Goal: Task Accomplishment & Management: Complete application form

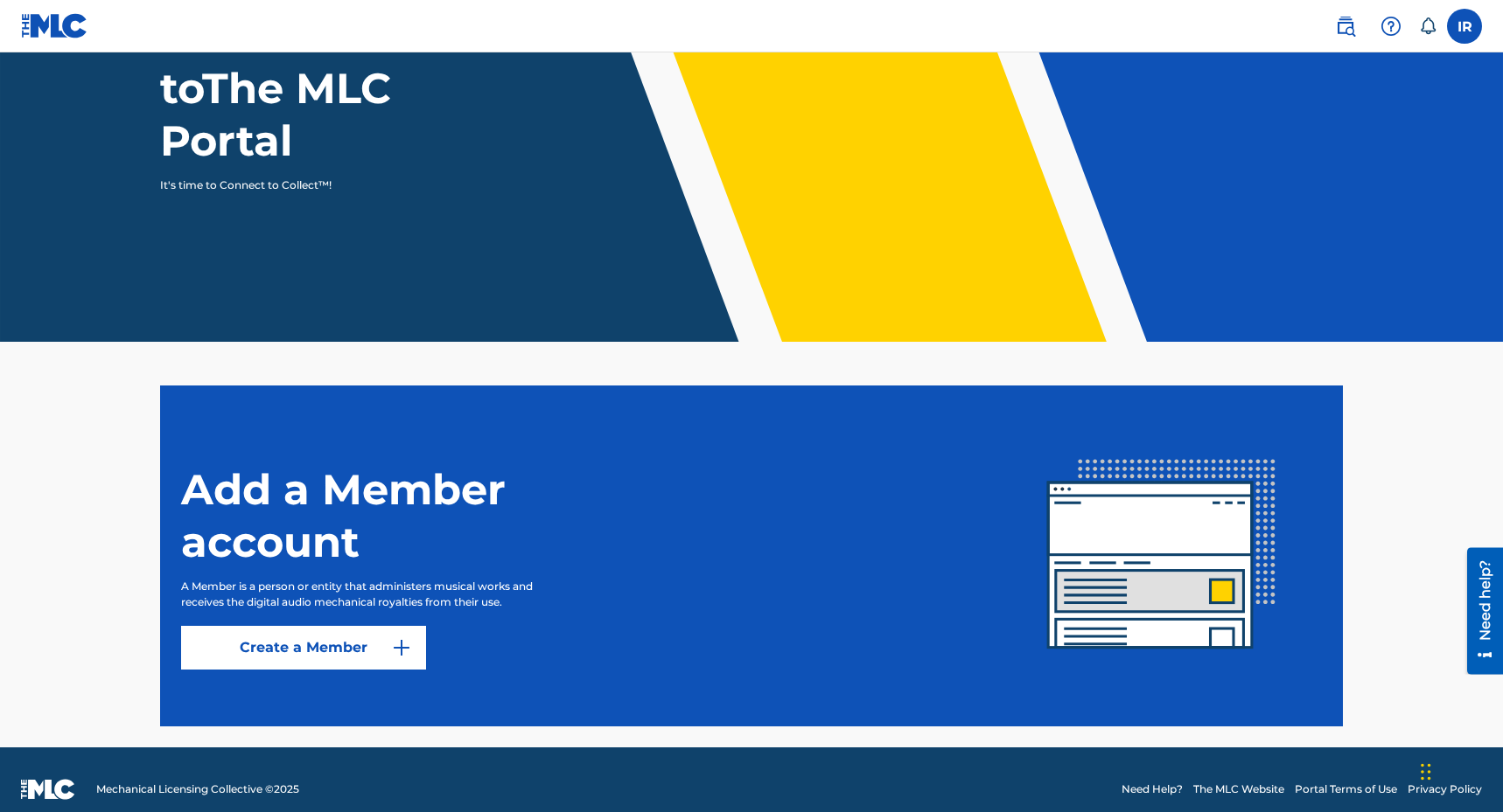
scroll to position [190, 0]
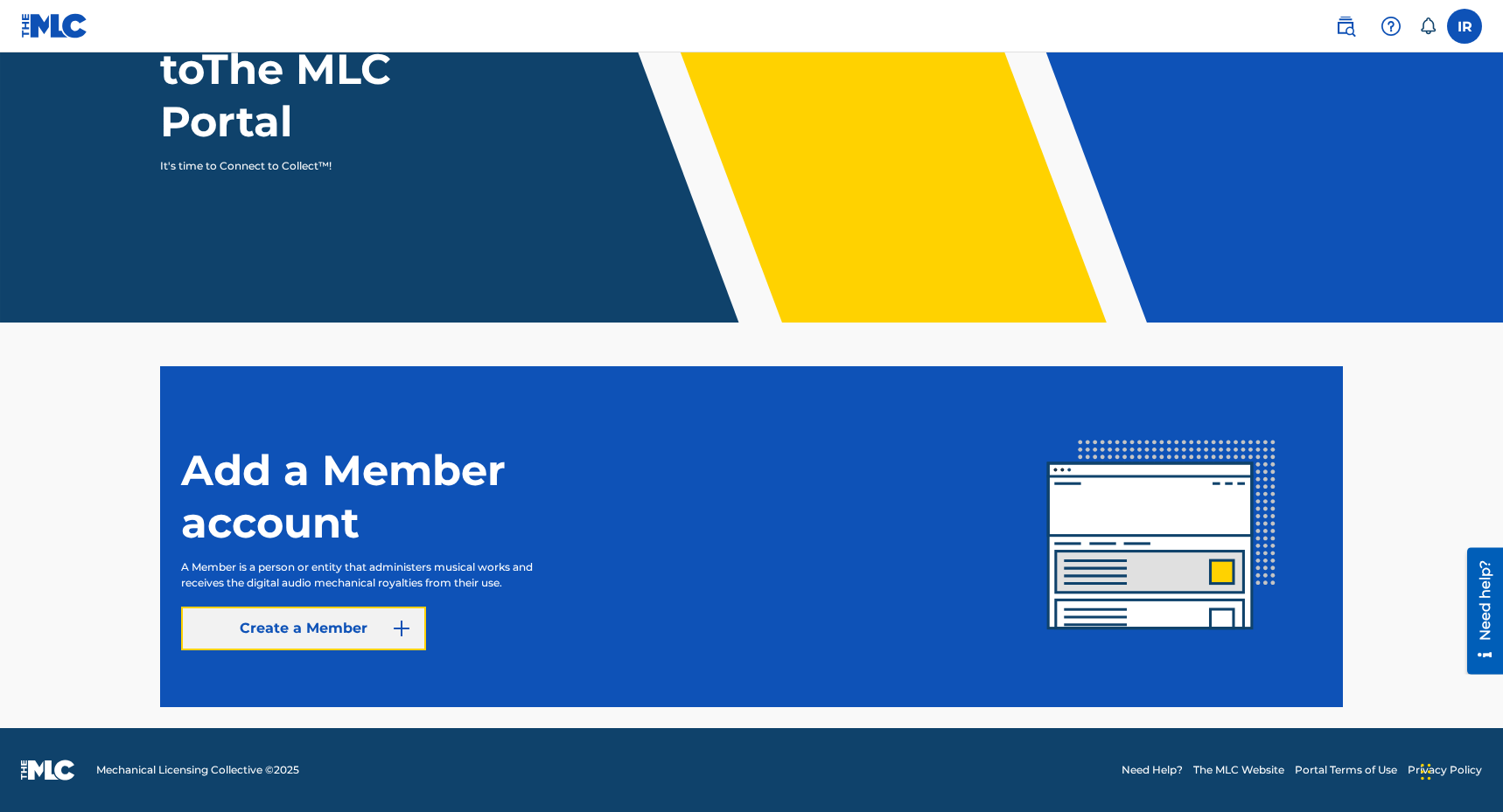
click at [298, 623] on link "Create a Member" at bounding box center [303, 629] width 245 height 44
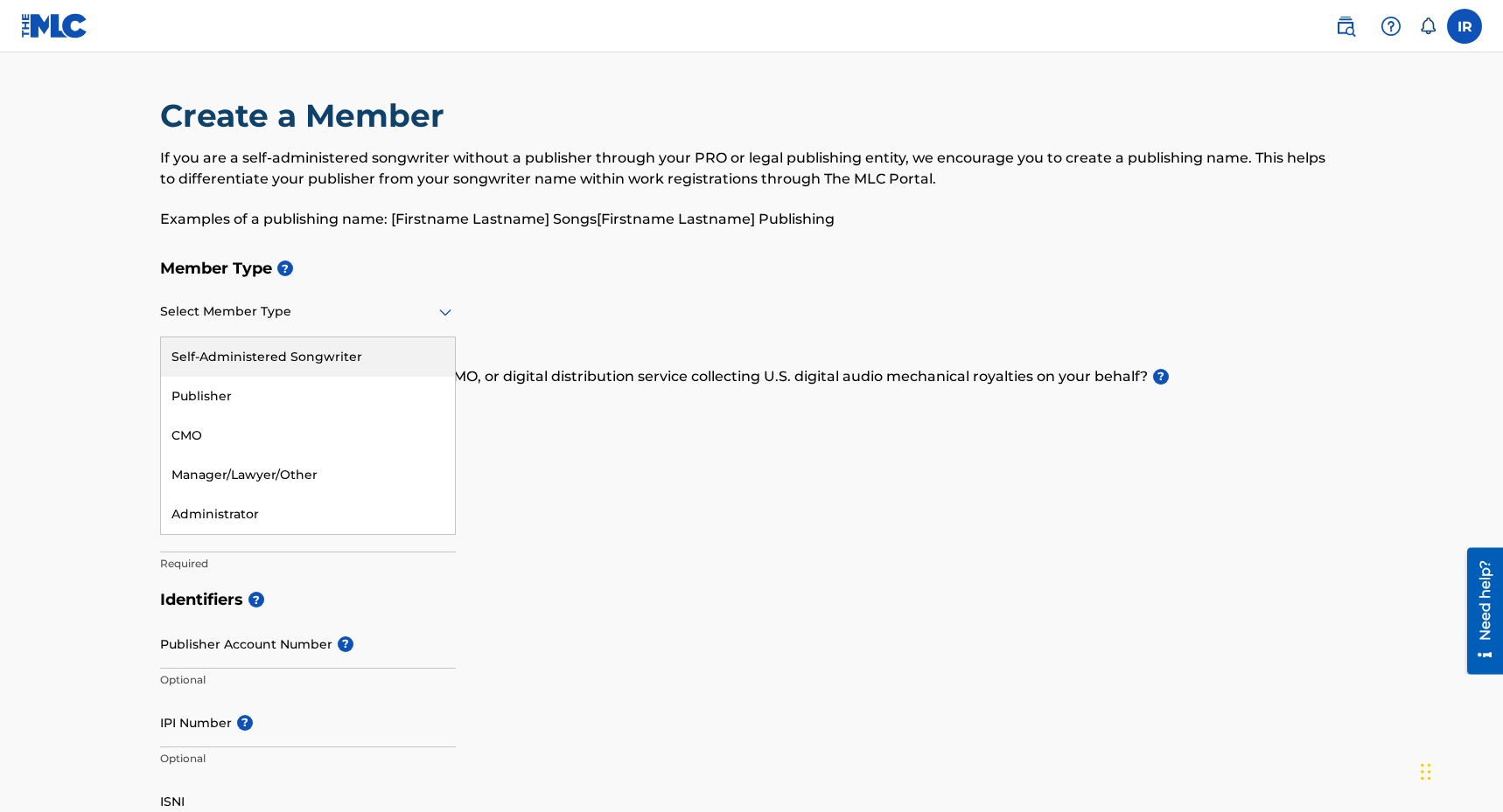
click at [443, 310] on icon at bounding box center [445, 313] width 21 height 21
click at [285, 353] on div "Self-Administered Songwriter" at bounding box center [308, 357] width 294 height 39
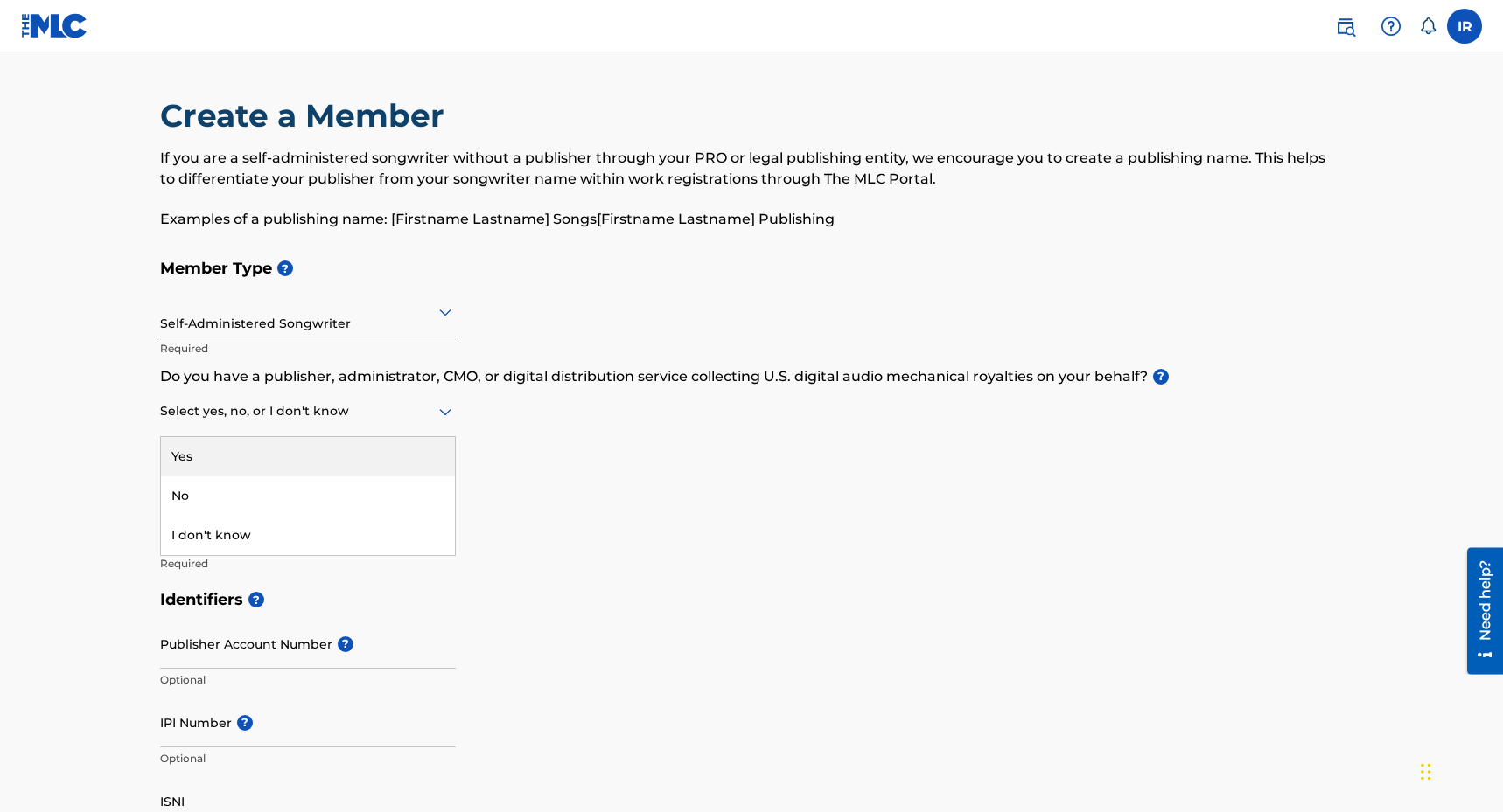
click at [444, 412] on icon at bounding box center [445, 412] width 12 height 7
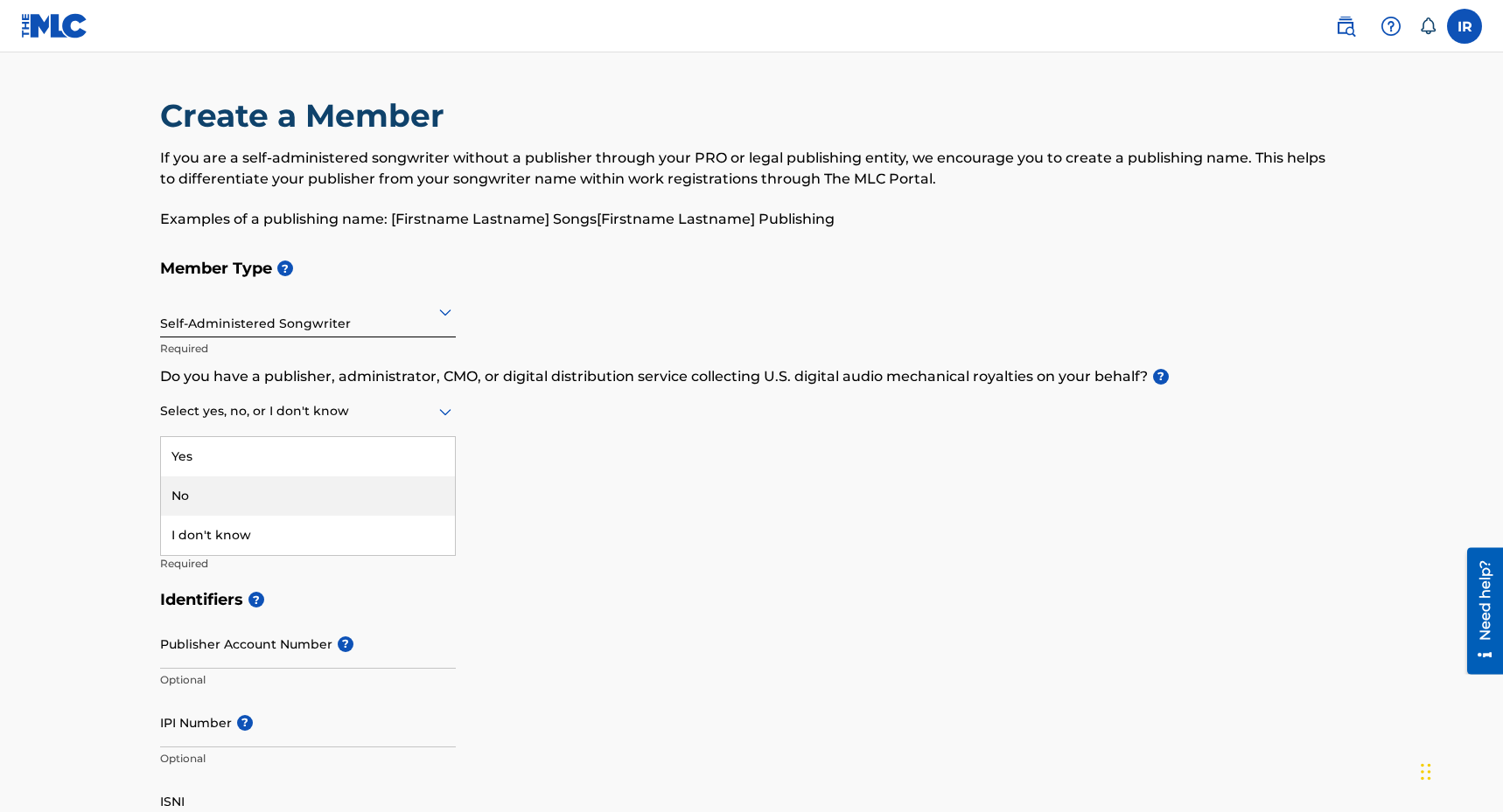
click at [202, 495] on div "No" at bounding box center [308, 496] width 294 height 39
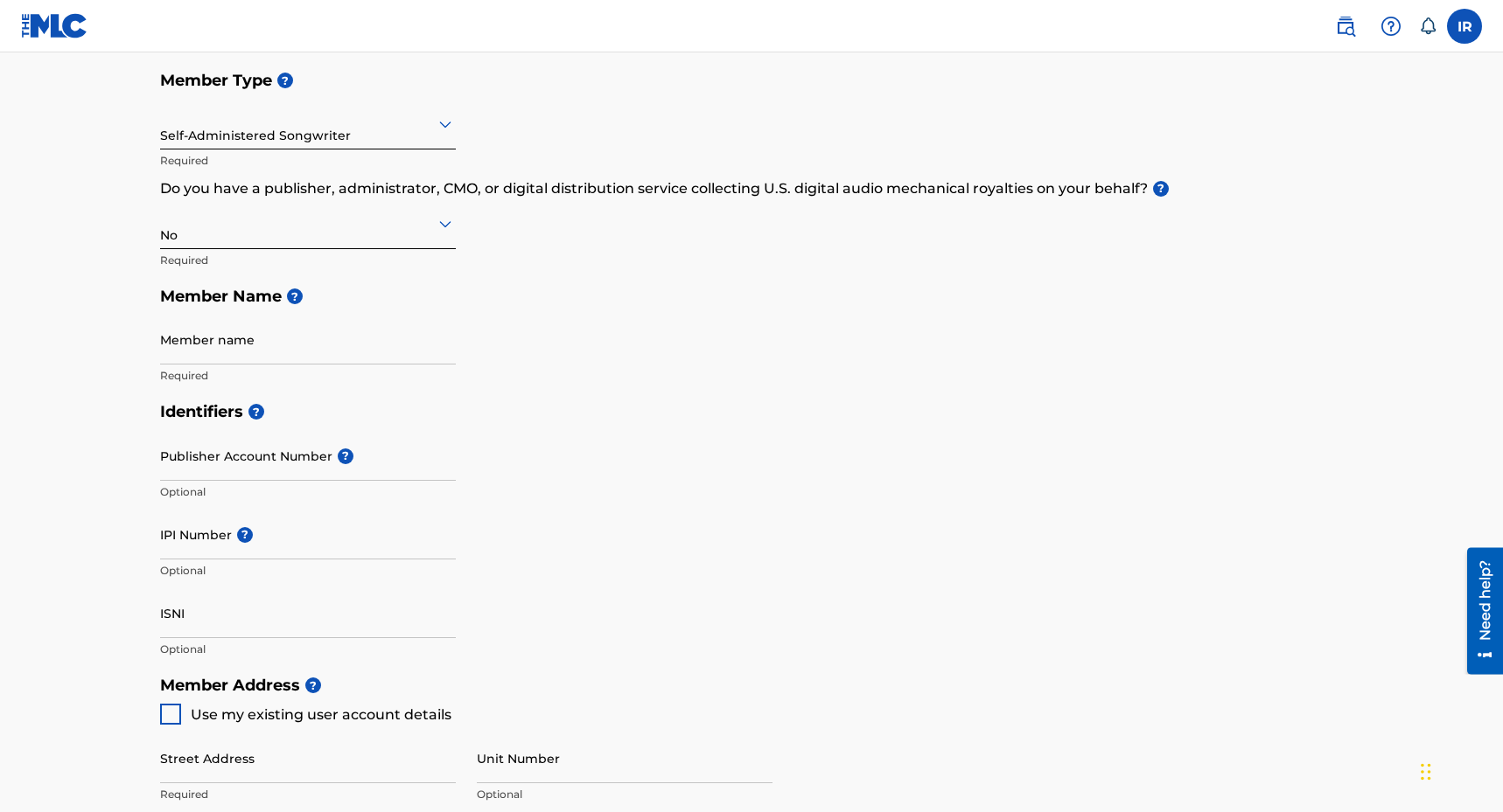
scroll to position [195, 0]
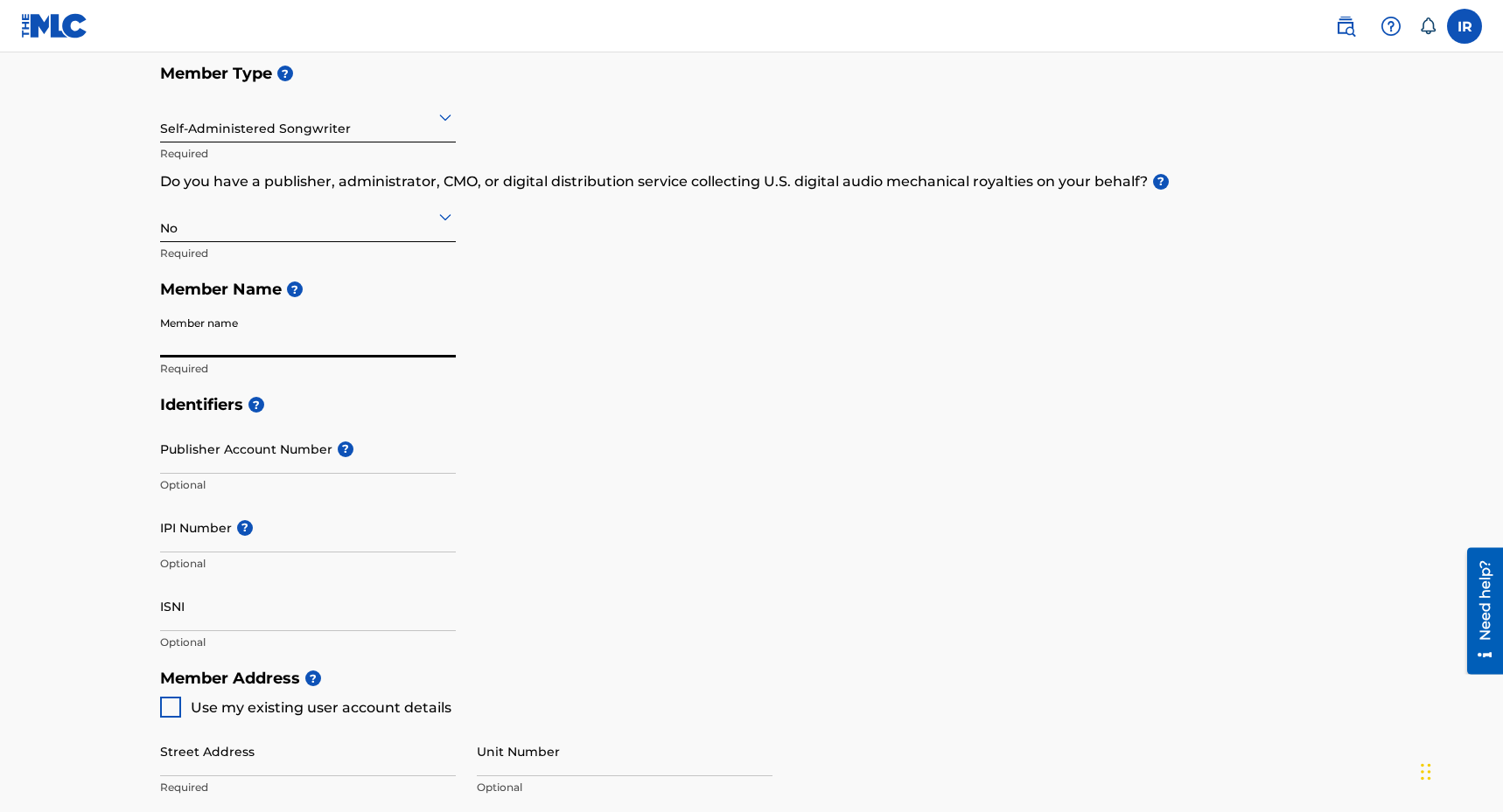
click at [189, 340] on input "Member name" at bounding box center [308, 333] width 295 height 50
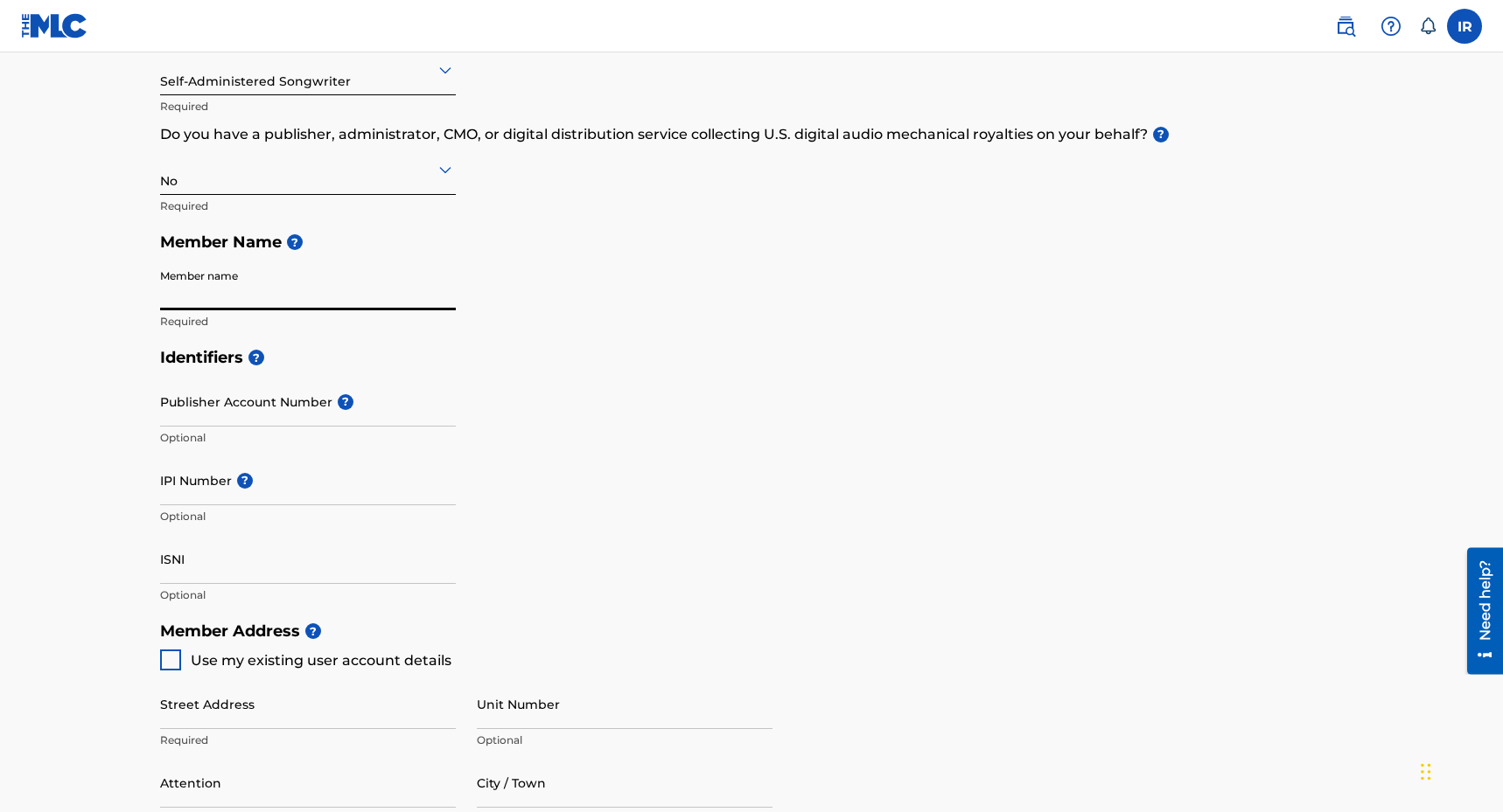
scroll to position [244, 0]
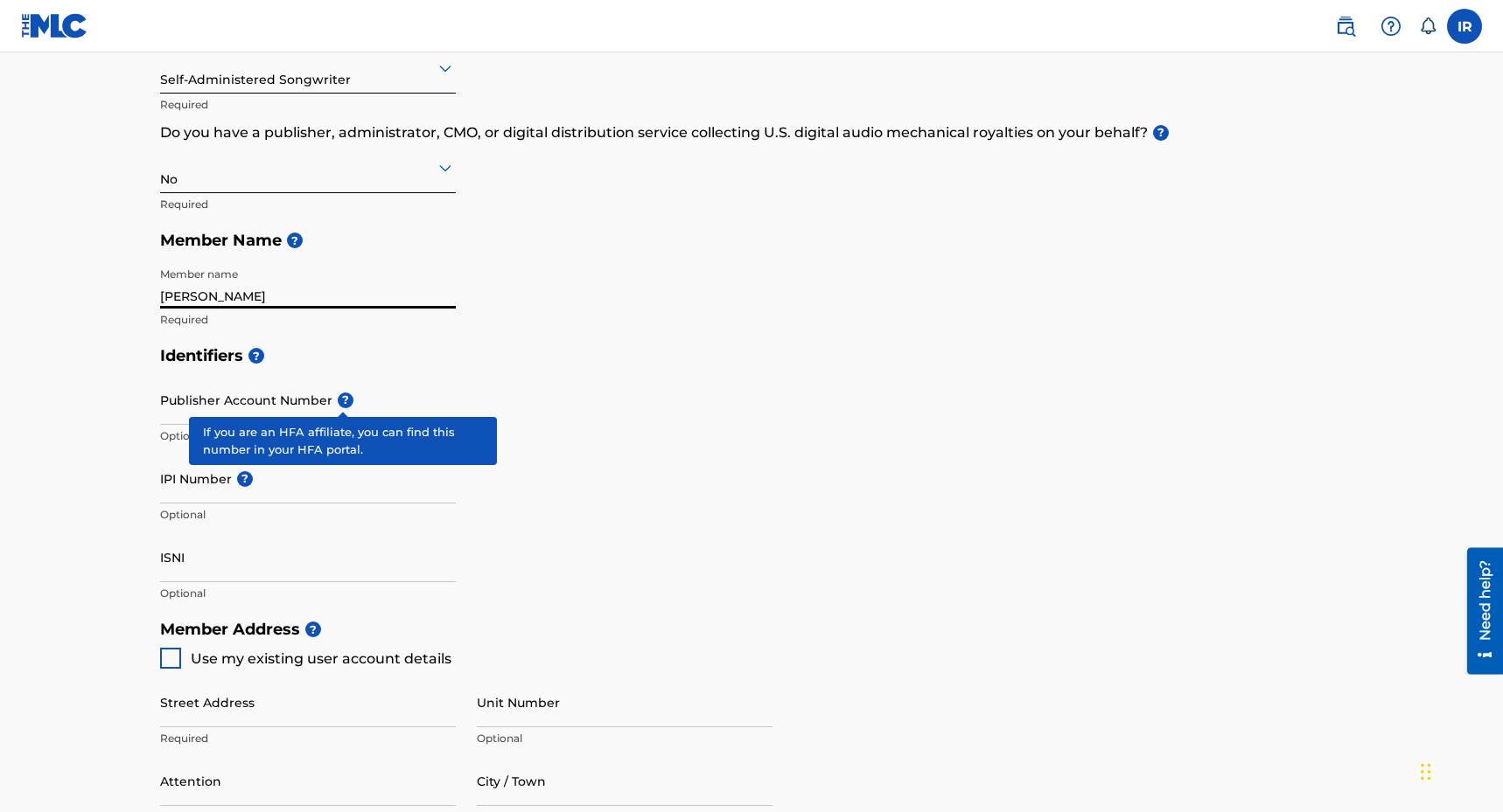
type input "[PERSON_NAME]"
click at [338, 399] on span "?" at bounding box center [345, 401] width 15 height 15
click at [337, 399] on input "Publisher Account Number ?" at bounding box center [308, 400] width 295 height 50
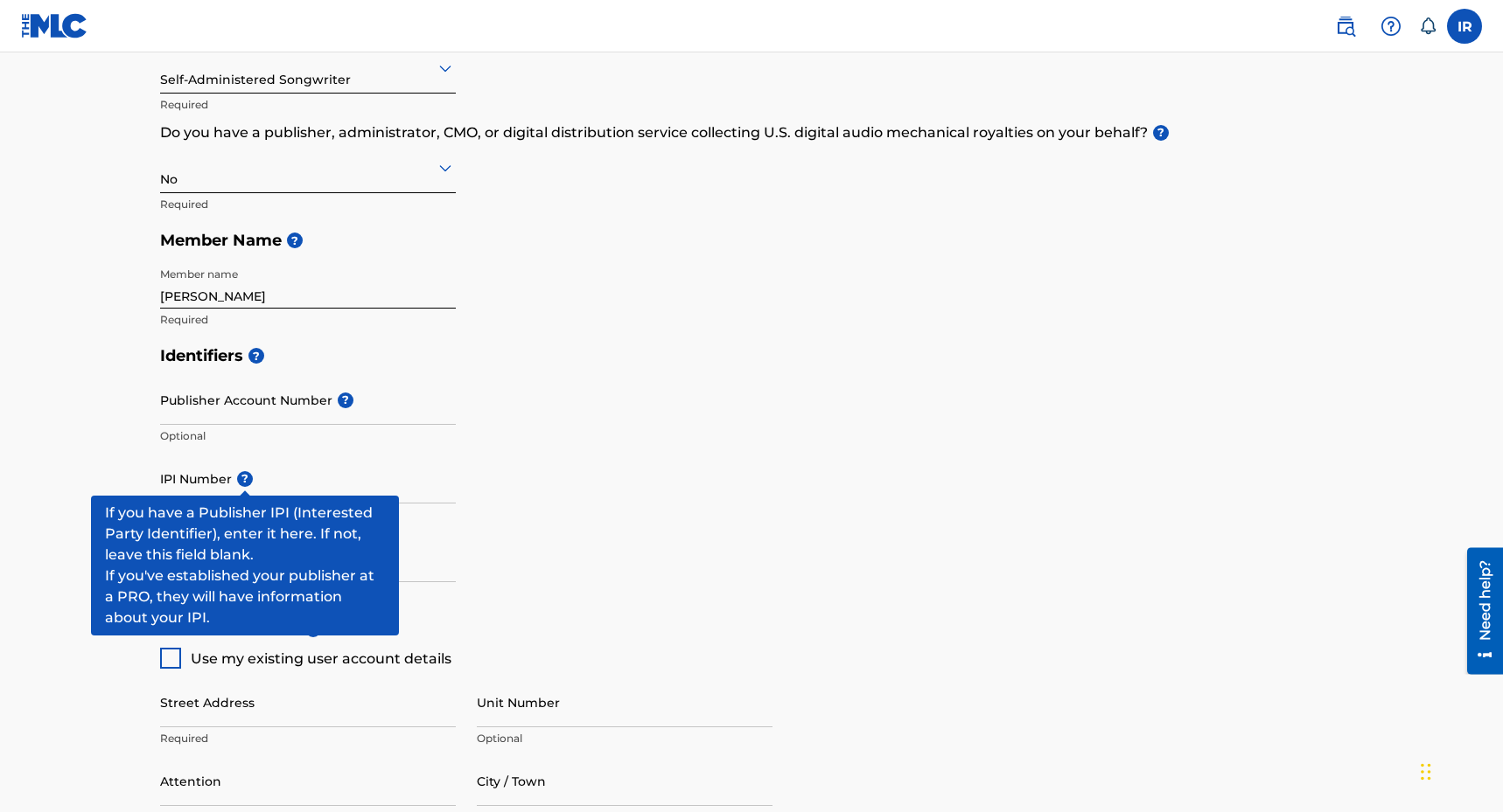
click at [245, 474] on span "?" at bounding box center [245, 479] width 15 height 15
click at [245, 474] on input "IPI Number ?" at bounding box center [308, 478] width 295 height 50
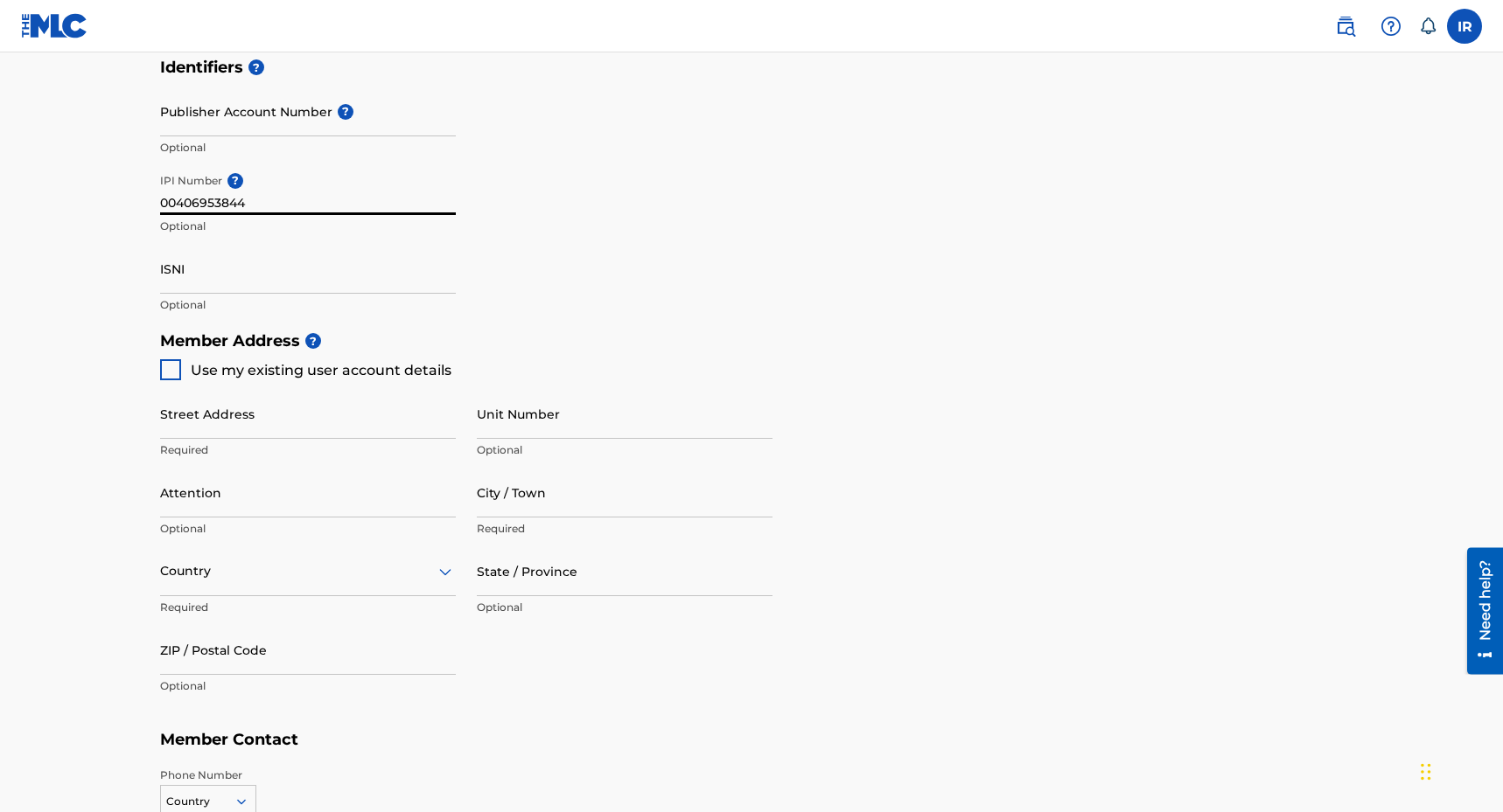
scroll to position [536, 0]
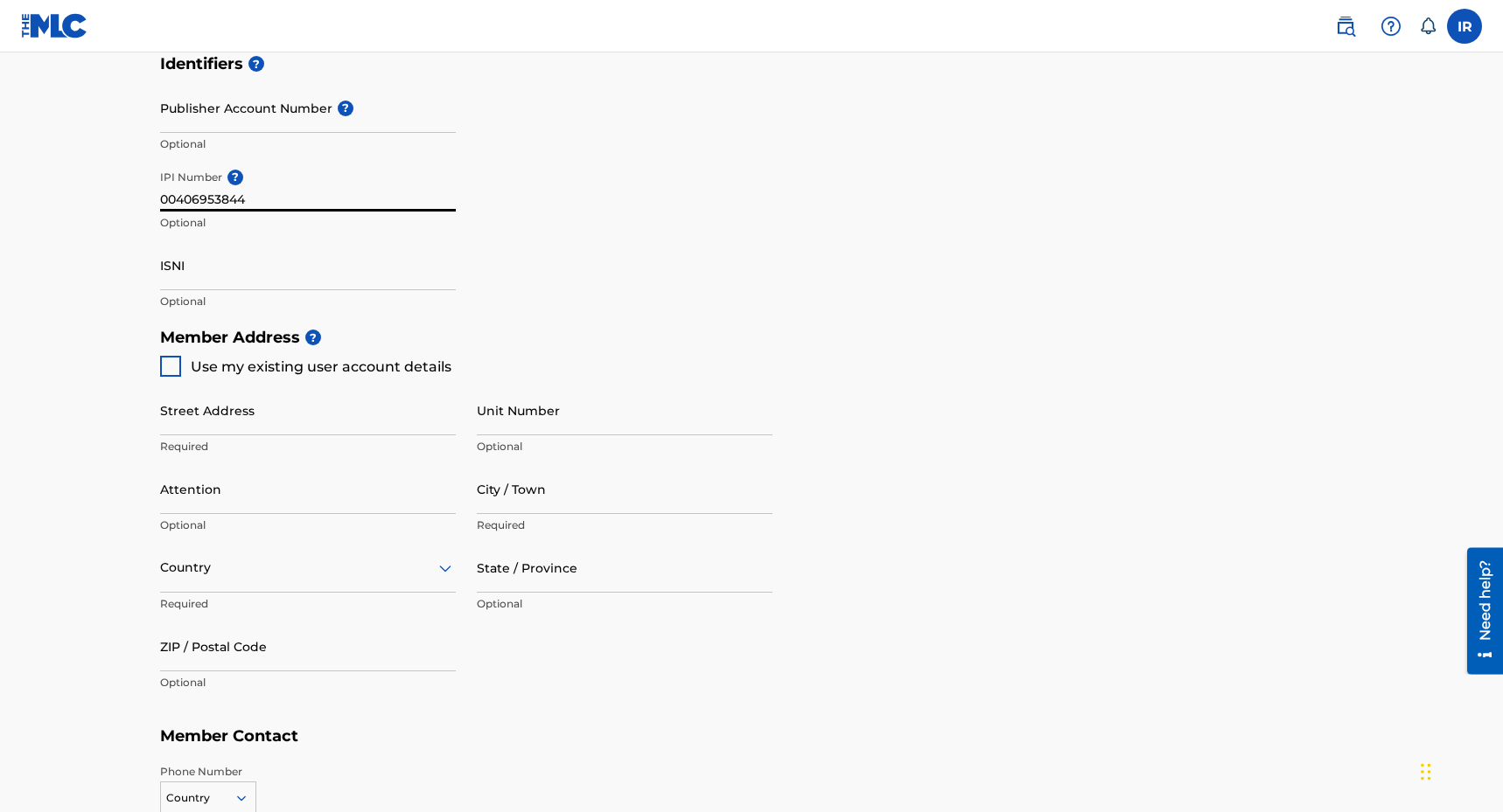
type input "00406953844"
click at [175, 368] on div at bounding box center [171, 366] width 21 height 21
type input "33 CROWNSTONE. ROAD"
type input "[GEOGRAPHIC_DATA]"
type input "SW2 1LY"
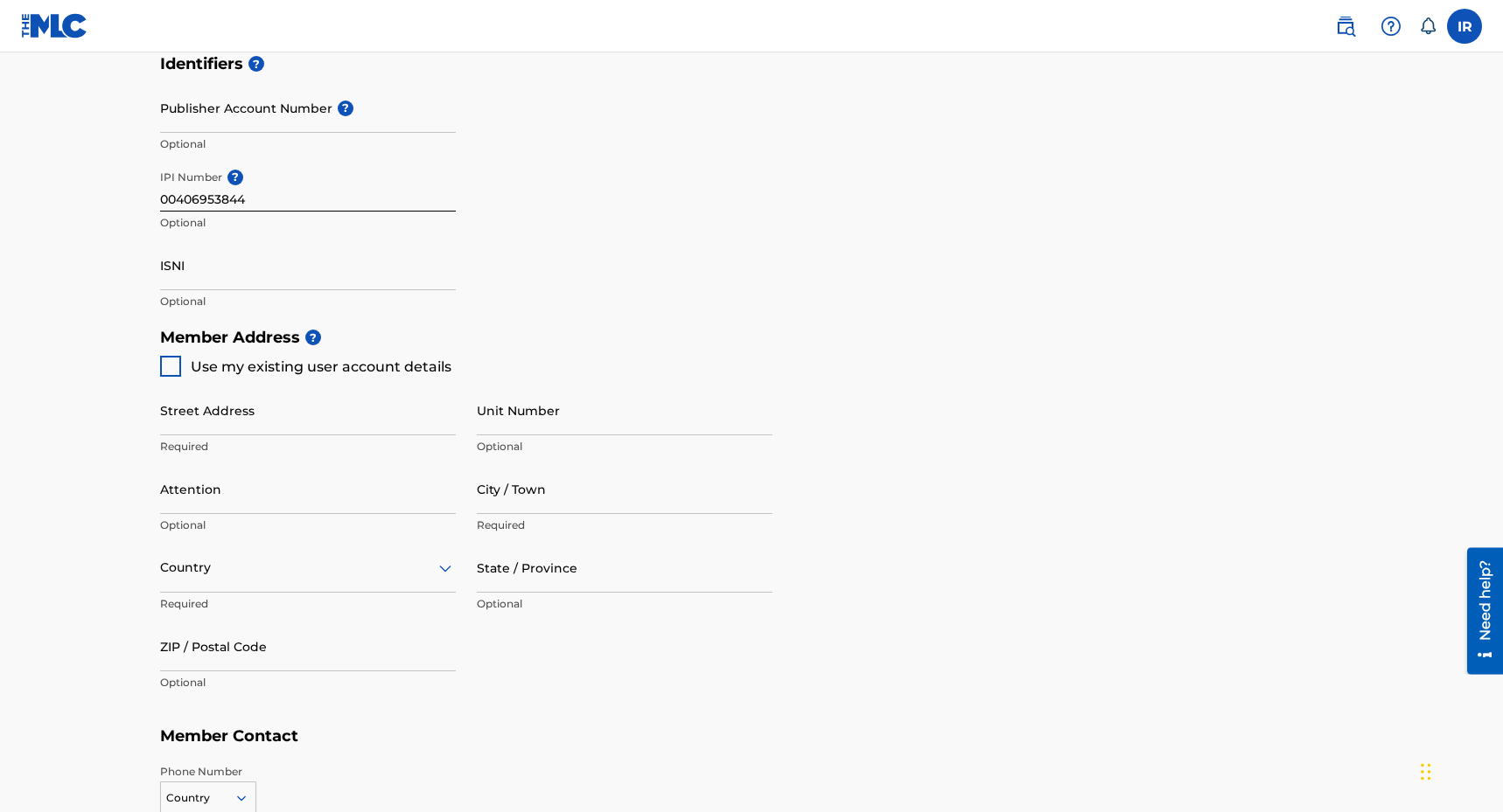
type input "7944"
type input "761955"
type input "[EMAIL_ADDRESS][DOMAIN_NAME]"
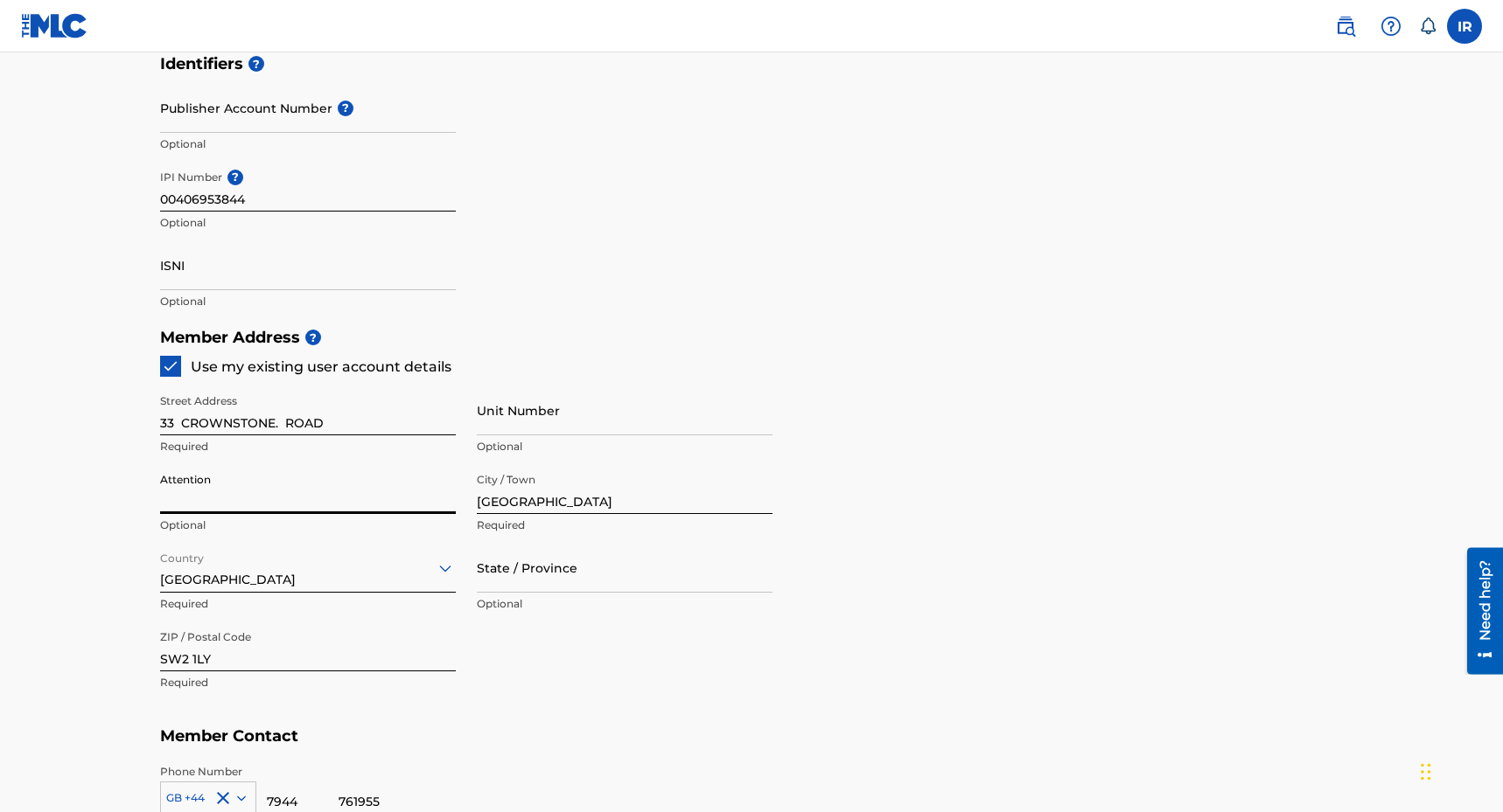
click at [173, 492] on input "Attention" at bounding box center [308, 489] width 295 height 50
type input "l"
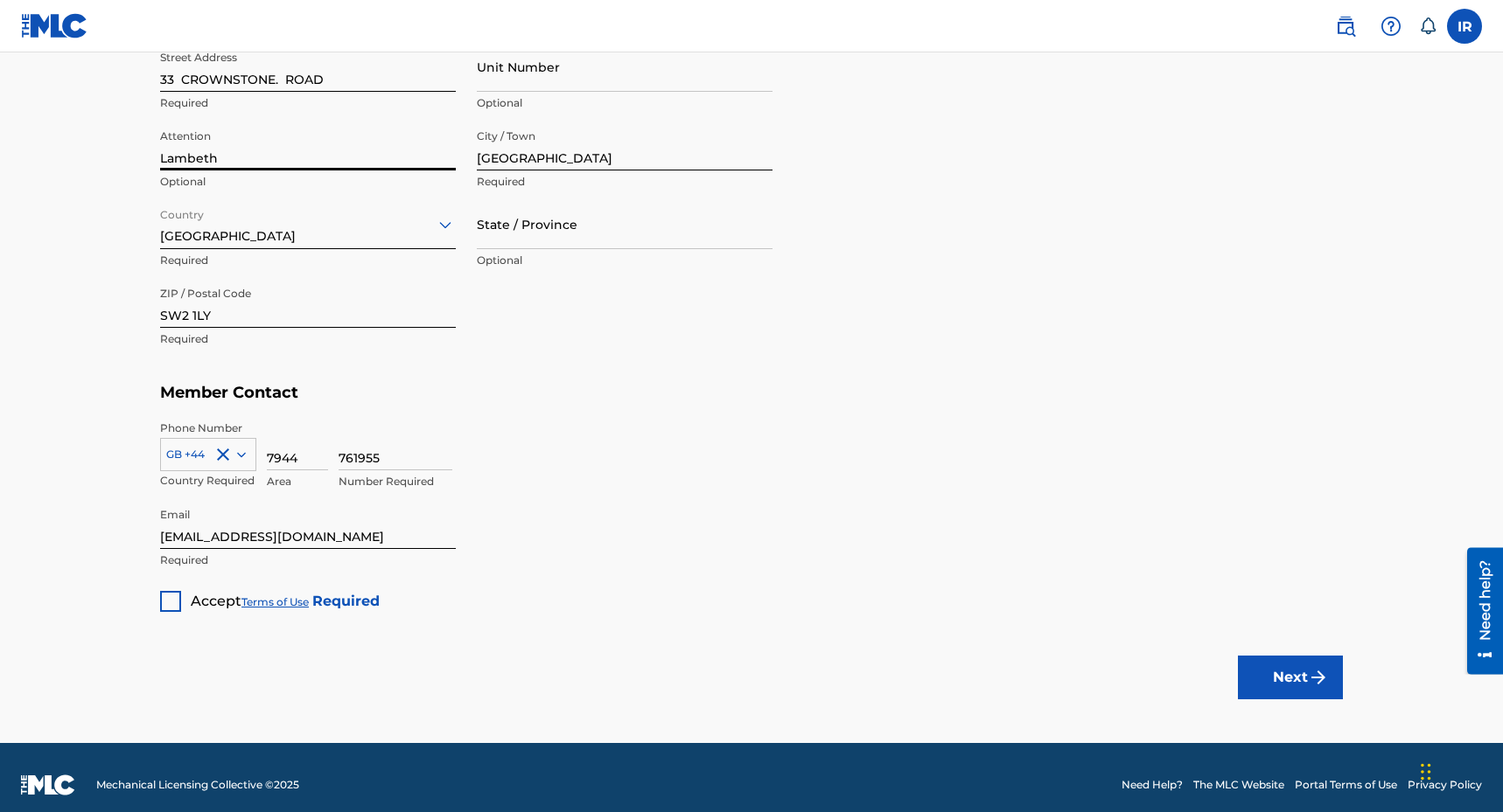
scroll to position [894, 0]
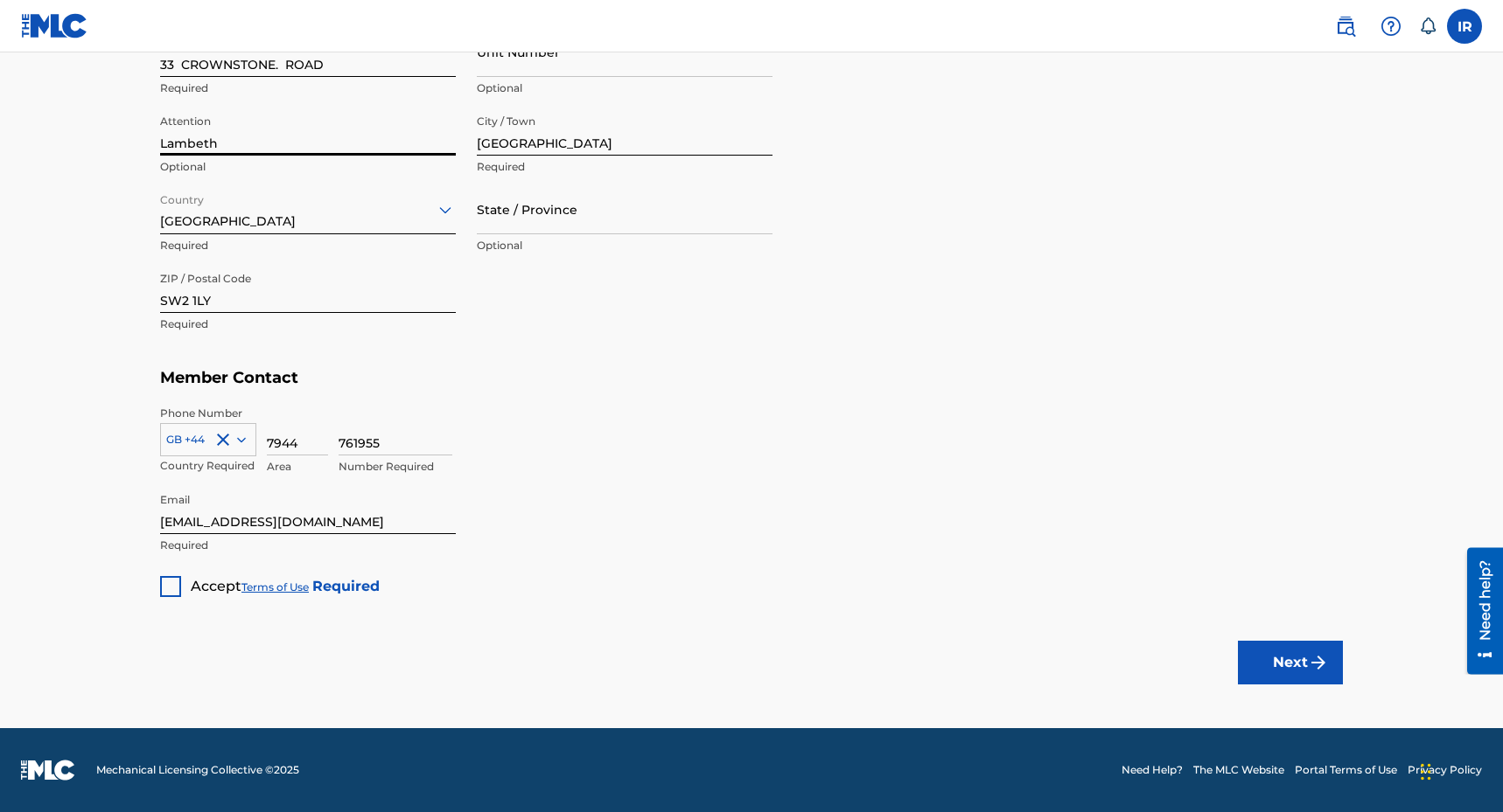
type input "Lambeth"
click at [170, 588] on div at bounding box center [171, 587] width 21 height 21
click at [1280, 662] on button "Next" at bounding box center [1290, 663] width 105 height 44
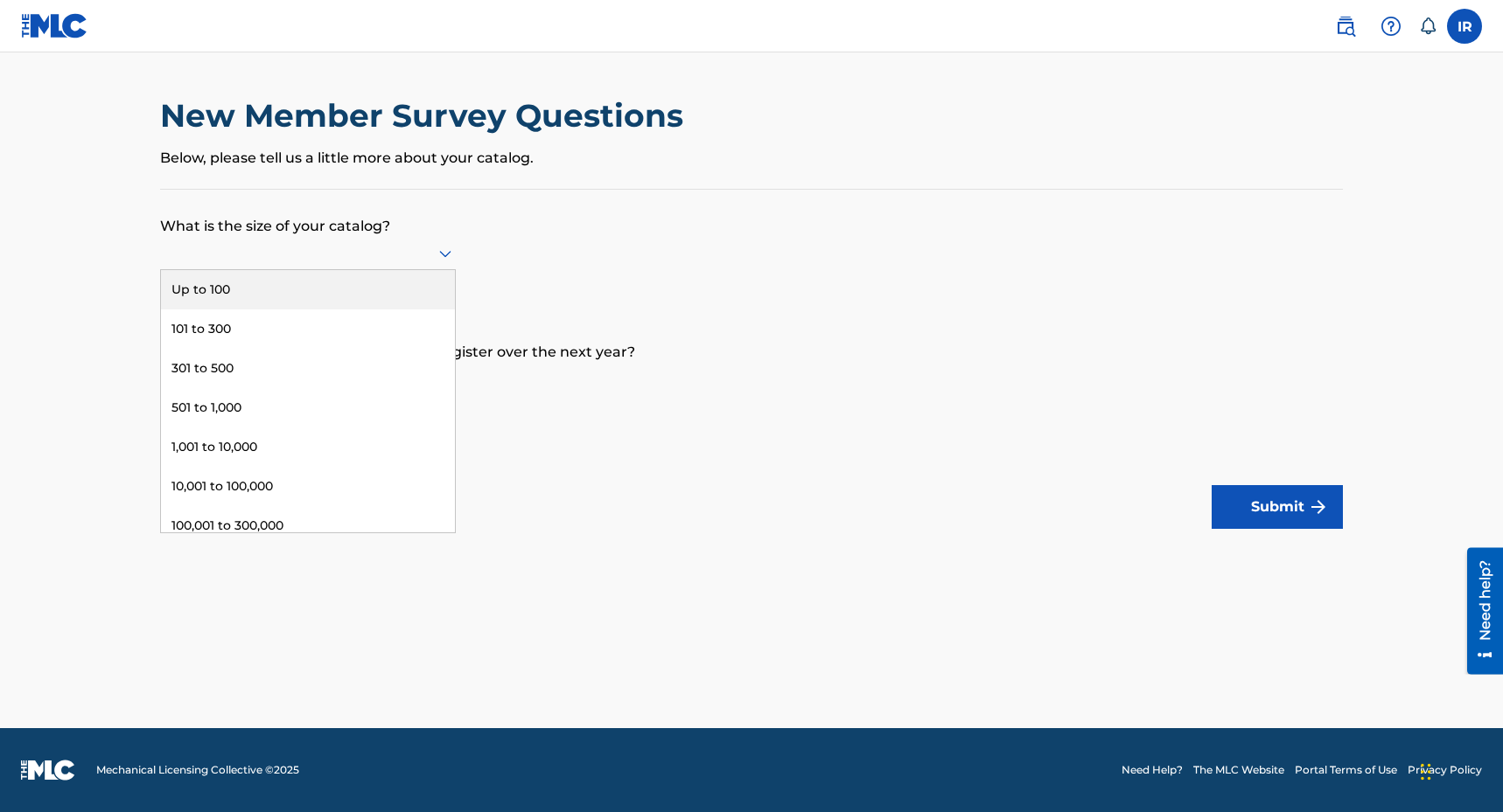
click at [444, 253] on icon at bounding box center [445, 254] width 12 height 7
click at [357, 281] on div "Up to 100" at bounding box center [308, 290] width 294 height 39
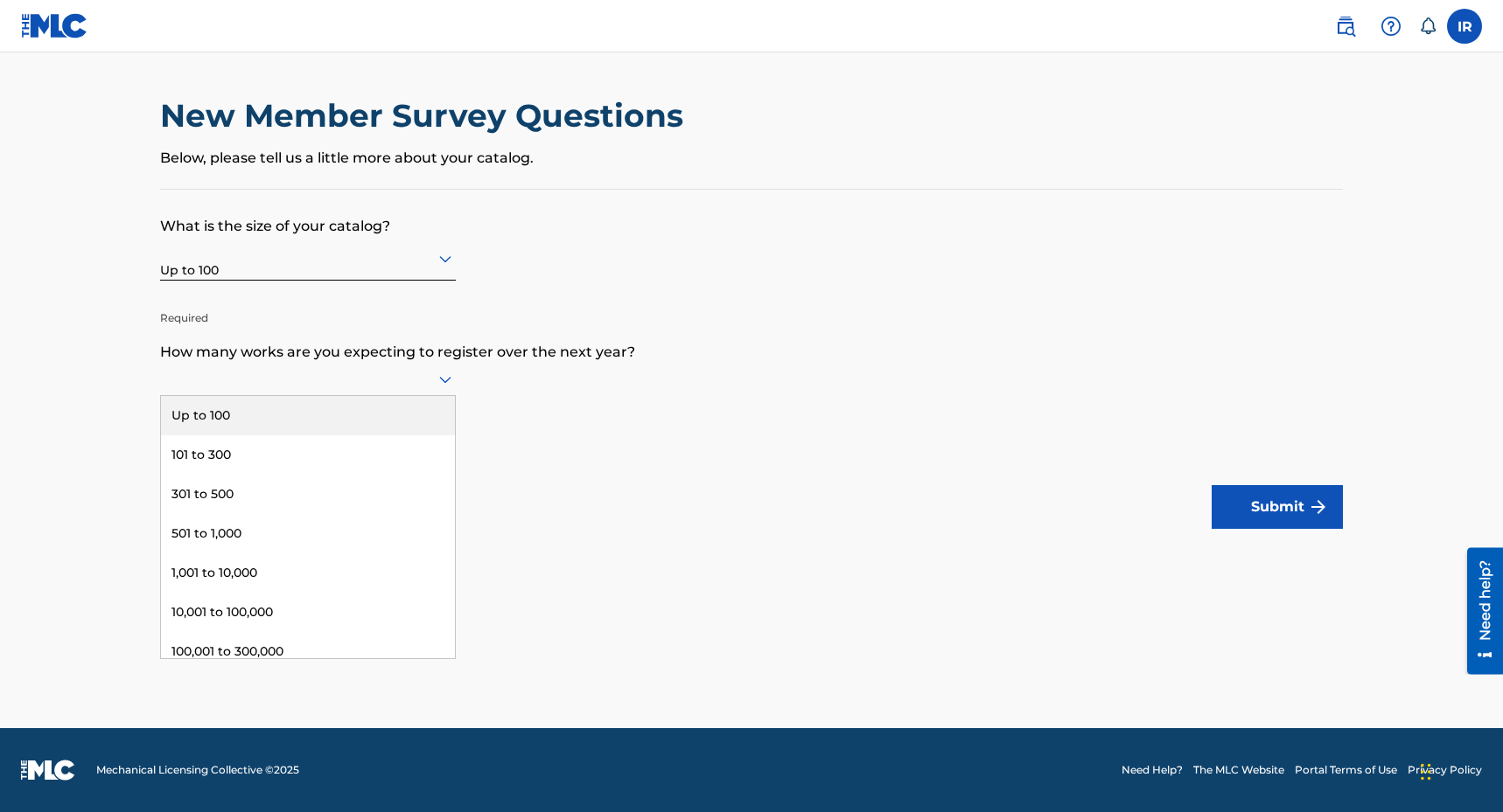
click at [446, 380] on icon at bounding box center [445, 380] width 12 height 7
click at [375, 405] on div "Up to 100" at bounding box center [308, 415] width 294 height 39
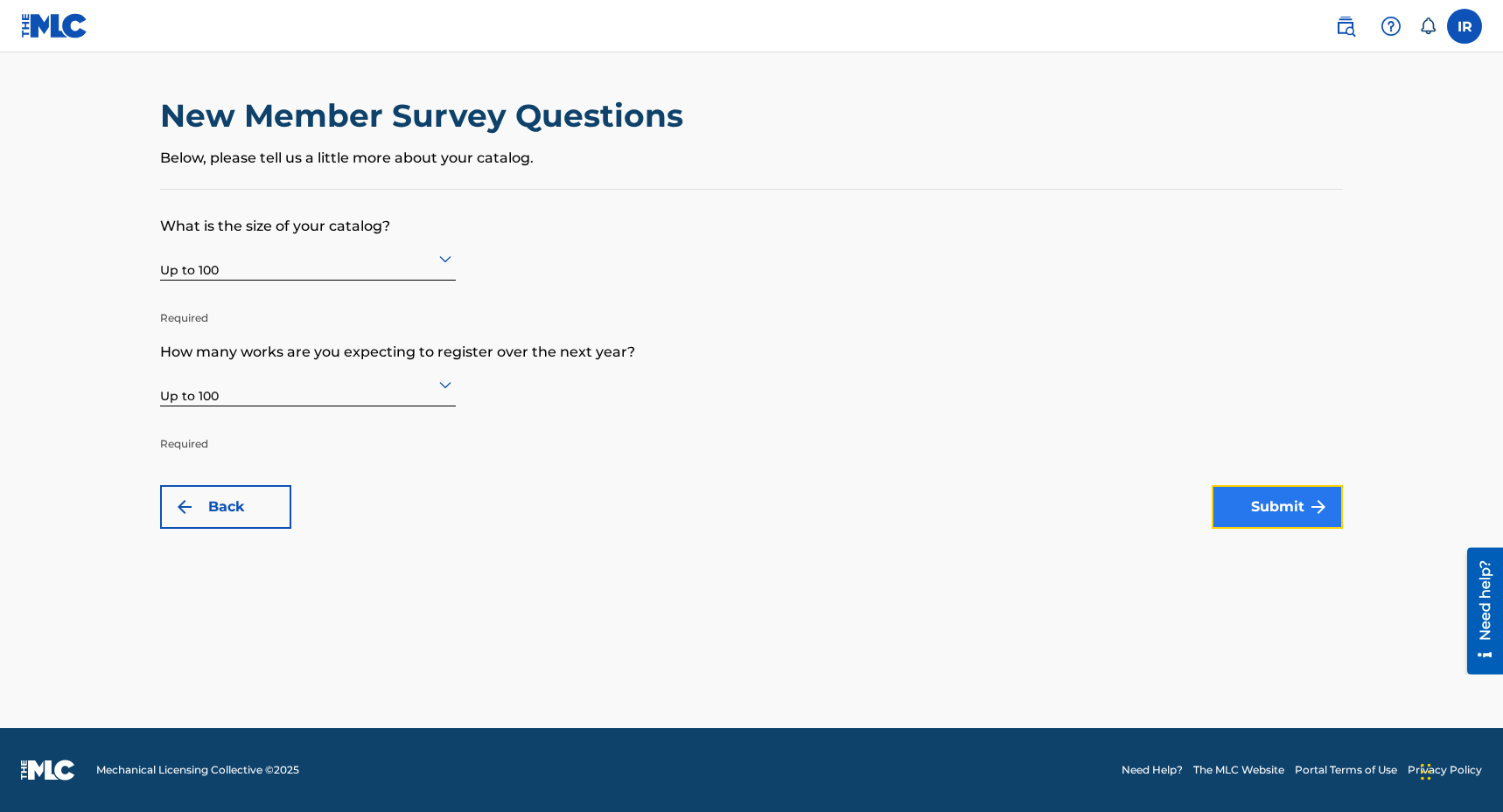
click at [1278, 508] on button "Submit" at bounding box center [1277, 507] width 131 height 44
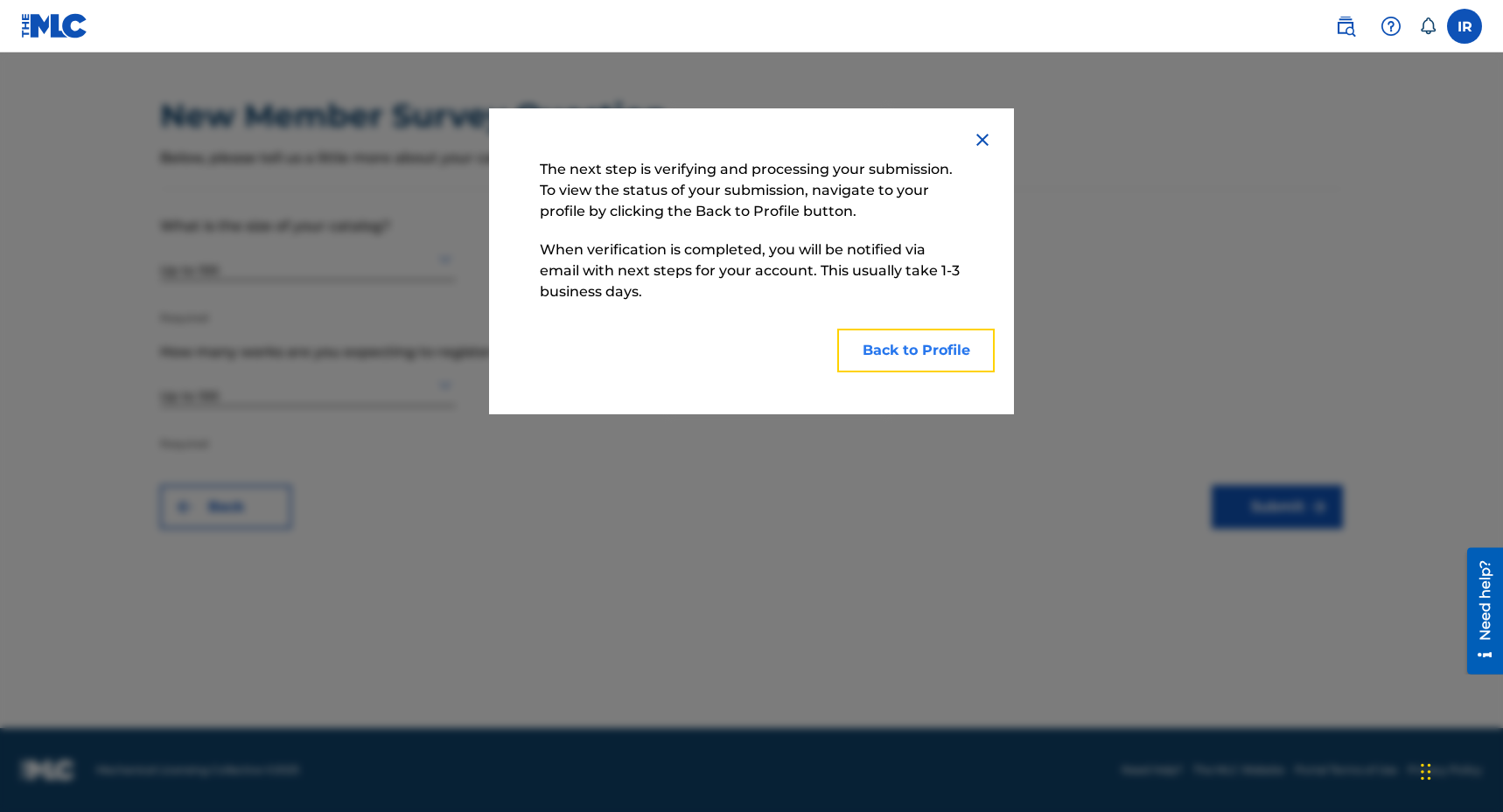
click at [895, 349] on button "Back to Profile" at bounding box center [916, 351] width 157 height 44
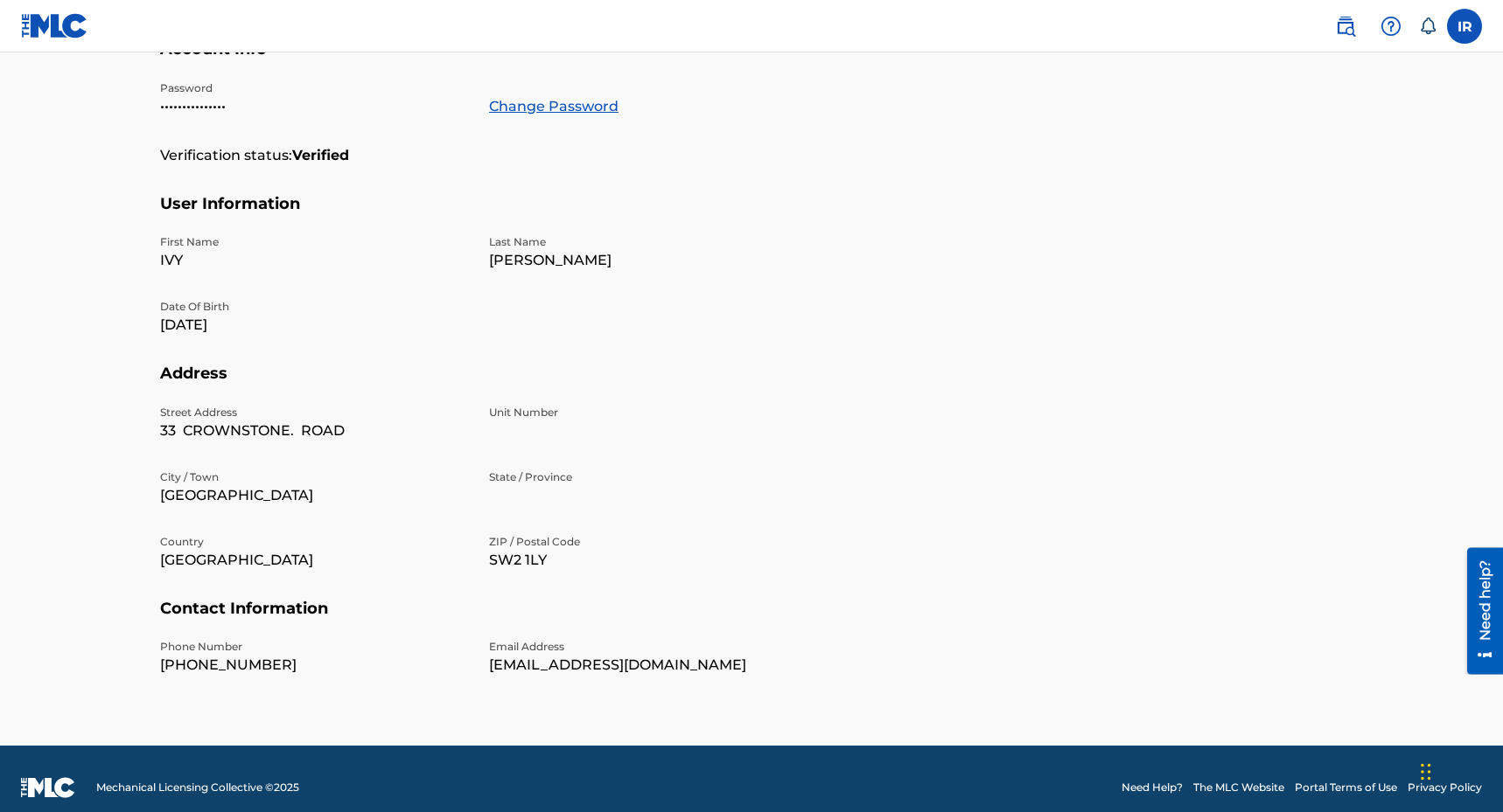
scroll to position [345, 0]
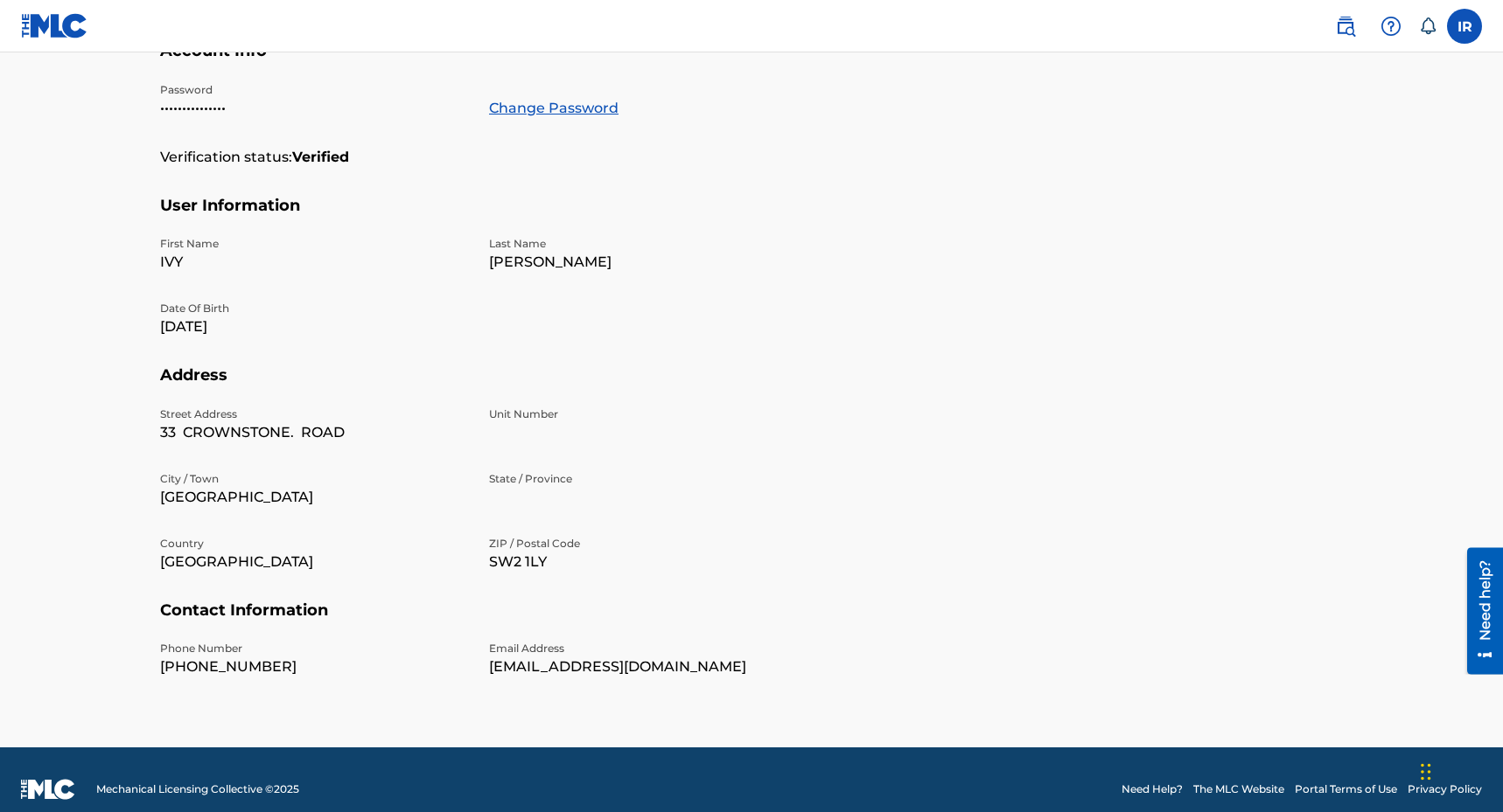
click at [299, 433] on p "33 CROWNSTONE. ROAD" at bounding box center [314, 433] width 308 height 21
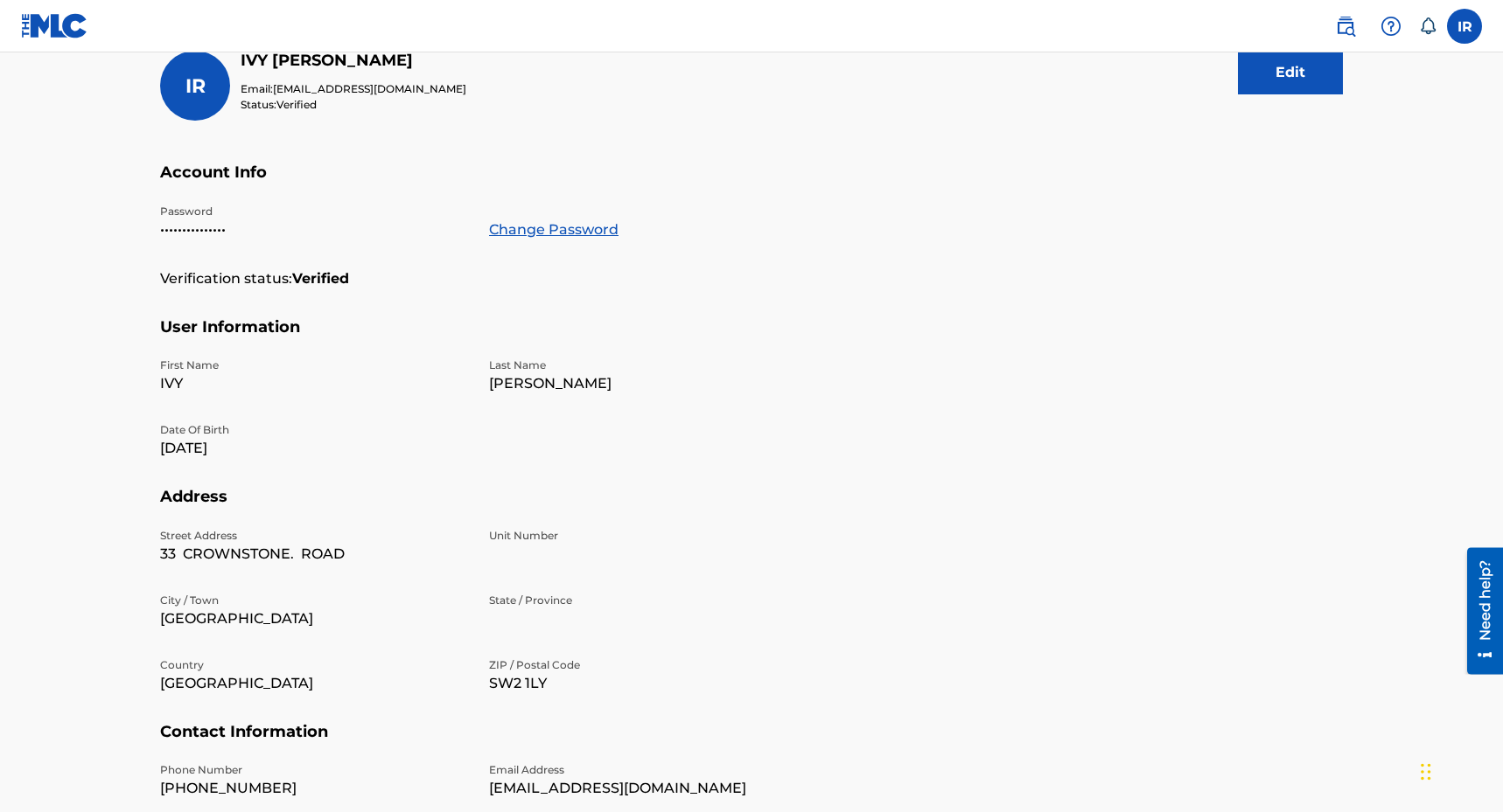
scroll to position [222, 0]
click at [1276, 67] on button "Edit" at bounding box center [1290, 75] width 105 height 44
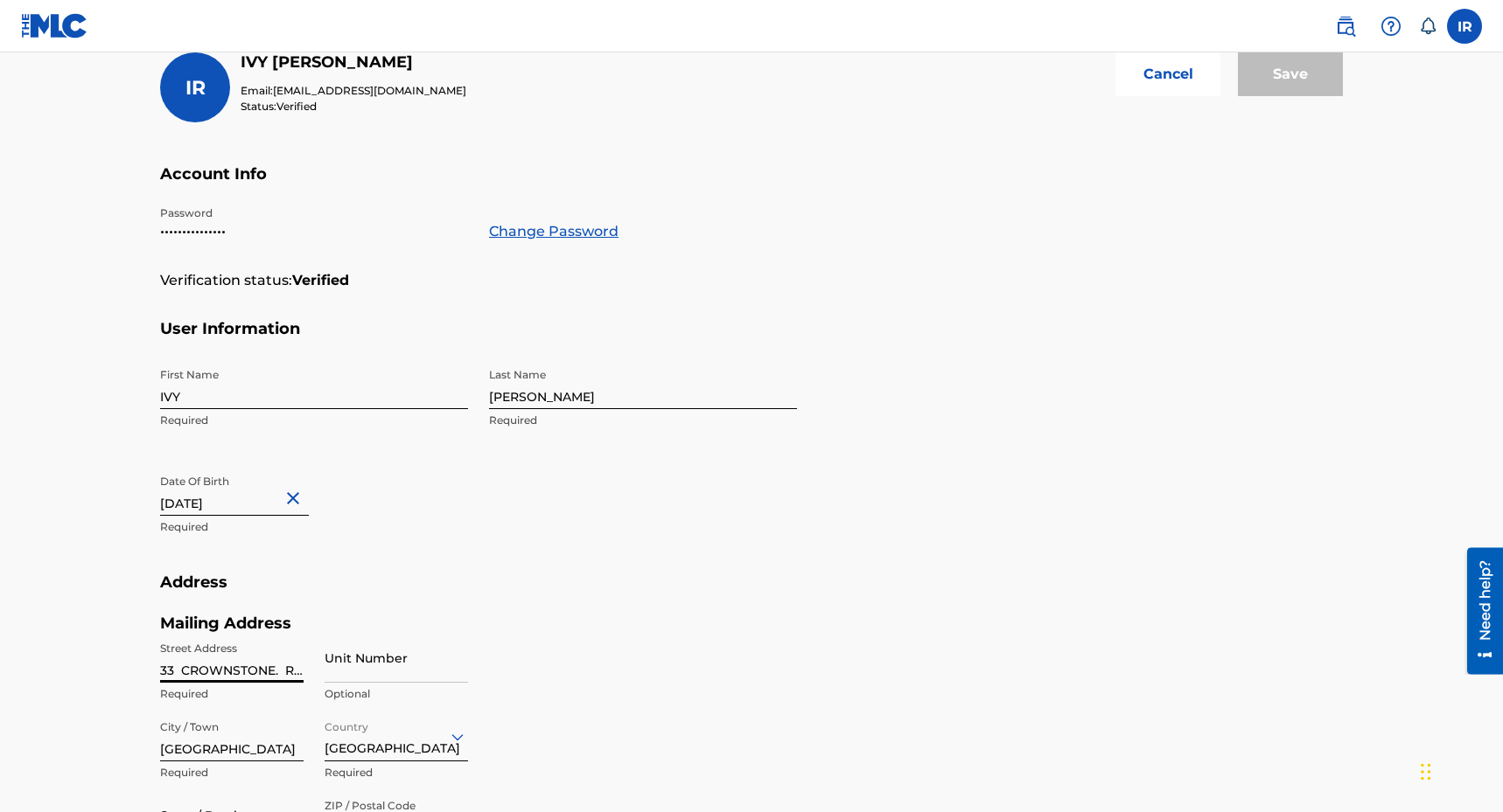
click at [279, 670] on input "33 CROWNSTONE. ROAD" at bounding box center [232, 658] width 144 height 50
type input "[STREET_ADDRESS]"
click at [1289, 65] on input "Save" at bounding box center [1290, 75] width 105 height 44
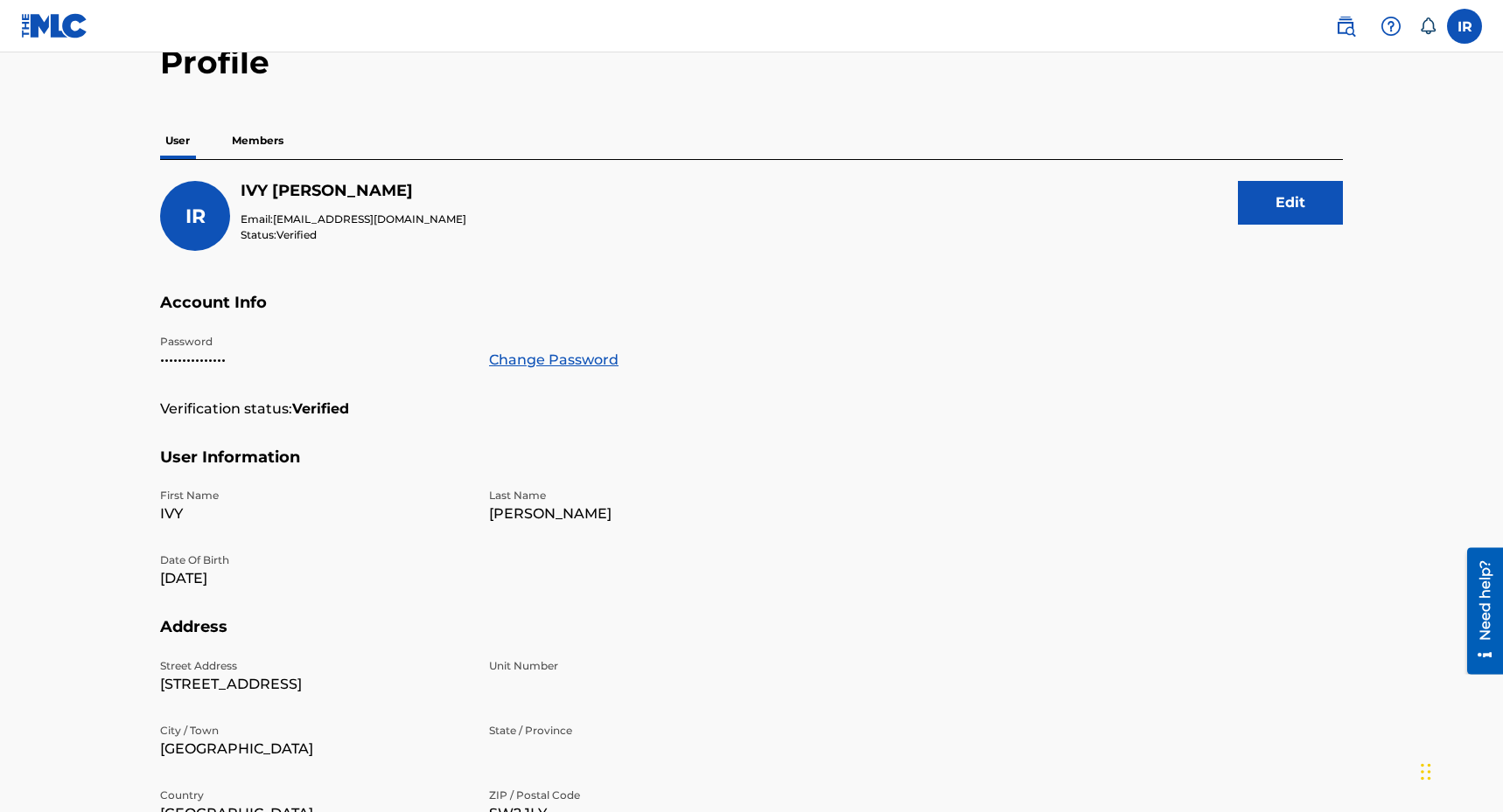
scroll to position [91, 0]
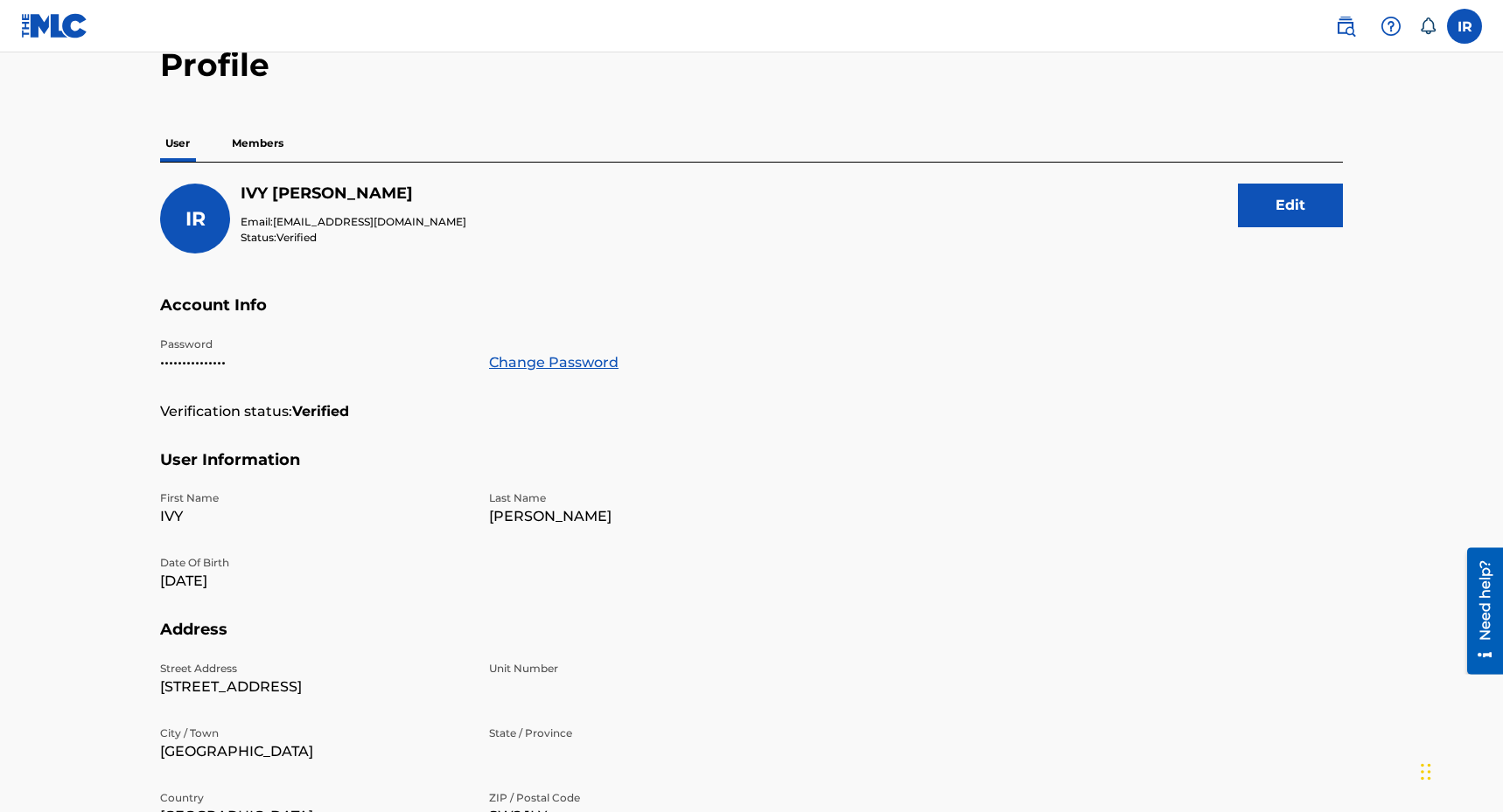
click at [263, 143] on p "Members" at bounding box center [257, 143] width 62 height 36
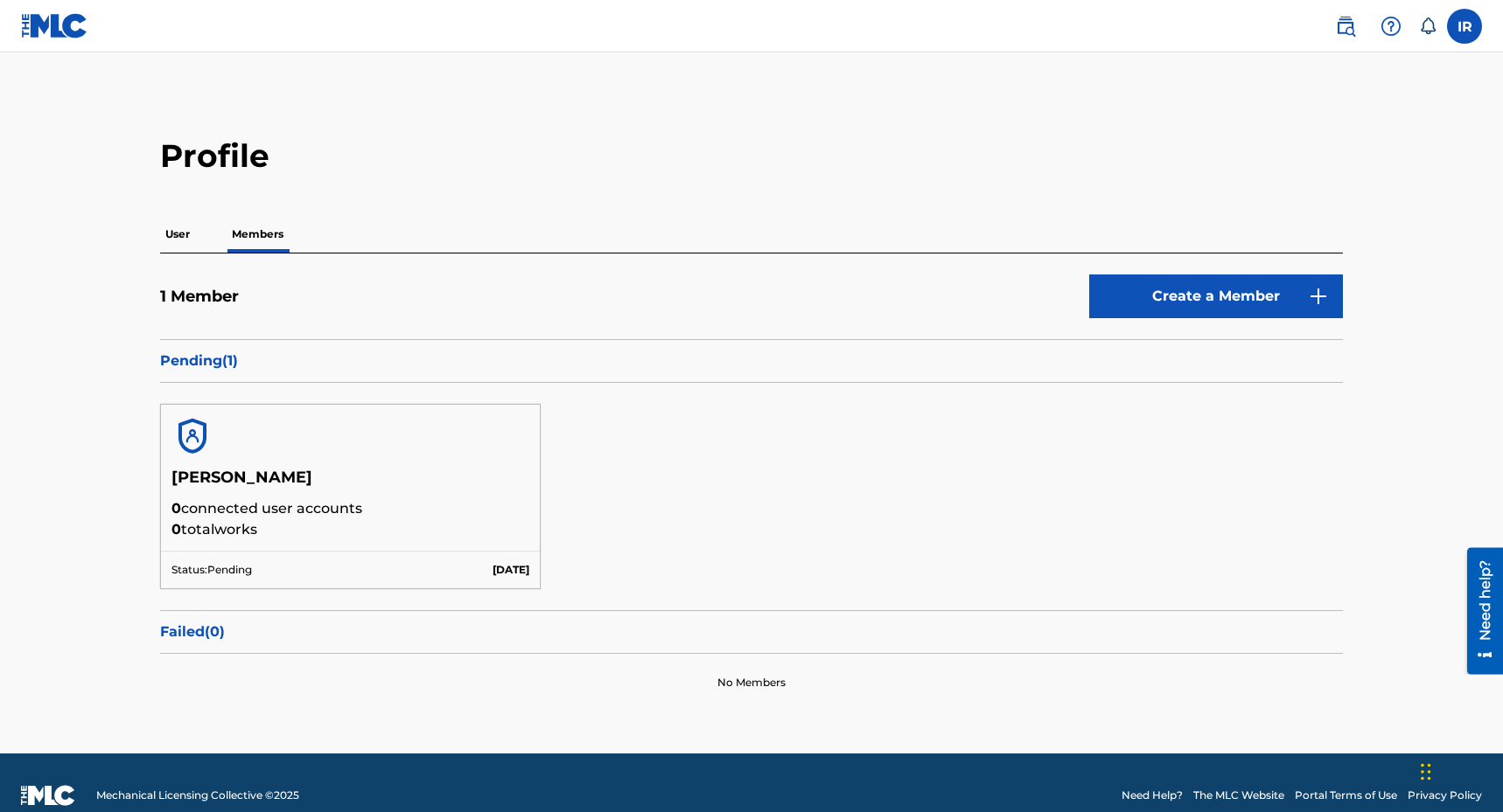
click at [179, 238] on p "User" at bounding box center [177, 234] width 35 height 36
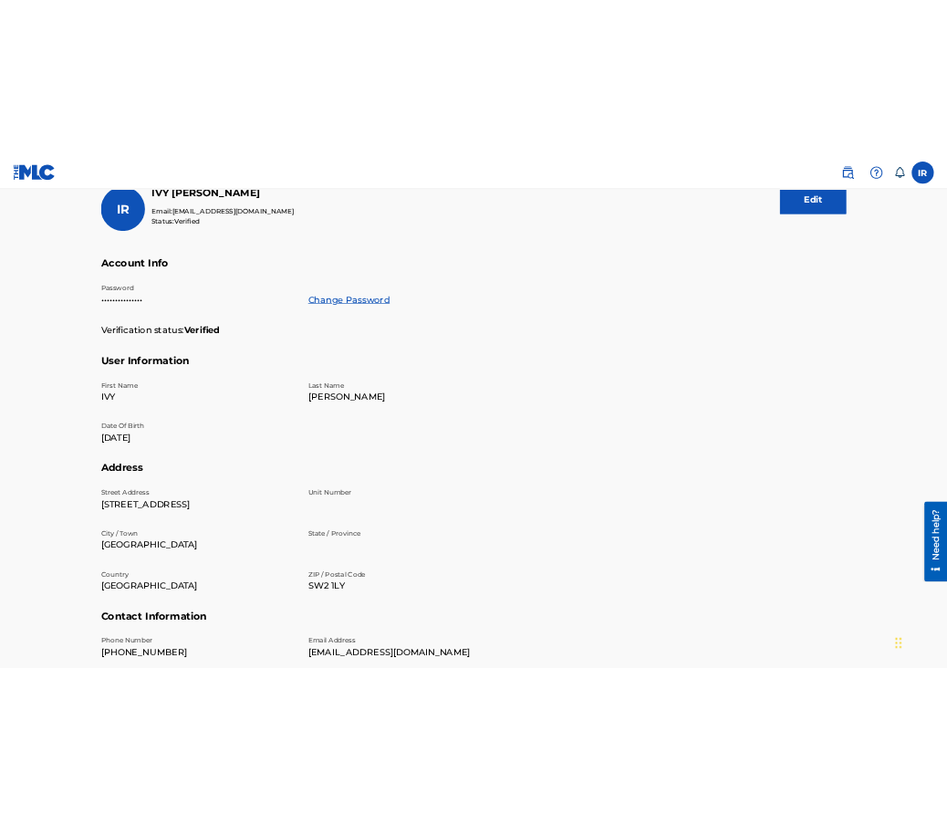
scroll to position [234, 0]
